Goal: Use online tool/utility: Use online tool/utility

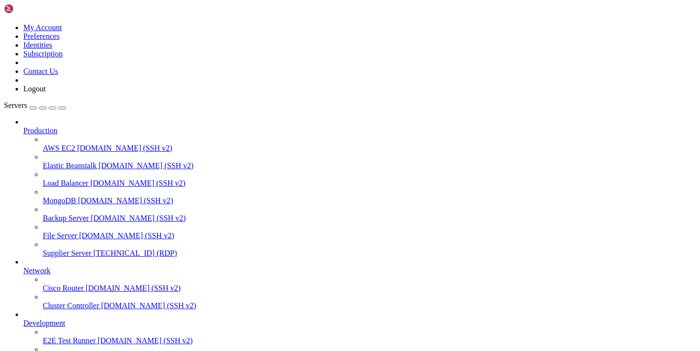
click at [91, 249] on span "Supplier Server" at bounding box center [67, 253] width 49 height 8
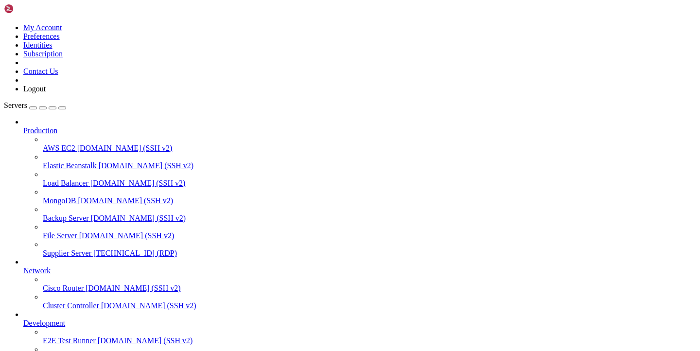
drag, startPoint x: 129, startPoint y: 676, endPoint x: 197, endPoint y: 677, distance: 68.0
